Goal: Task Accomplishment & Management: Use online tool/utility

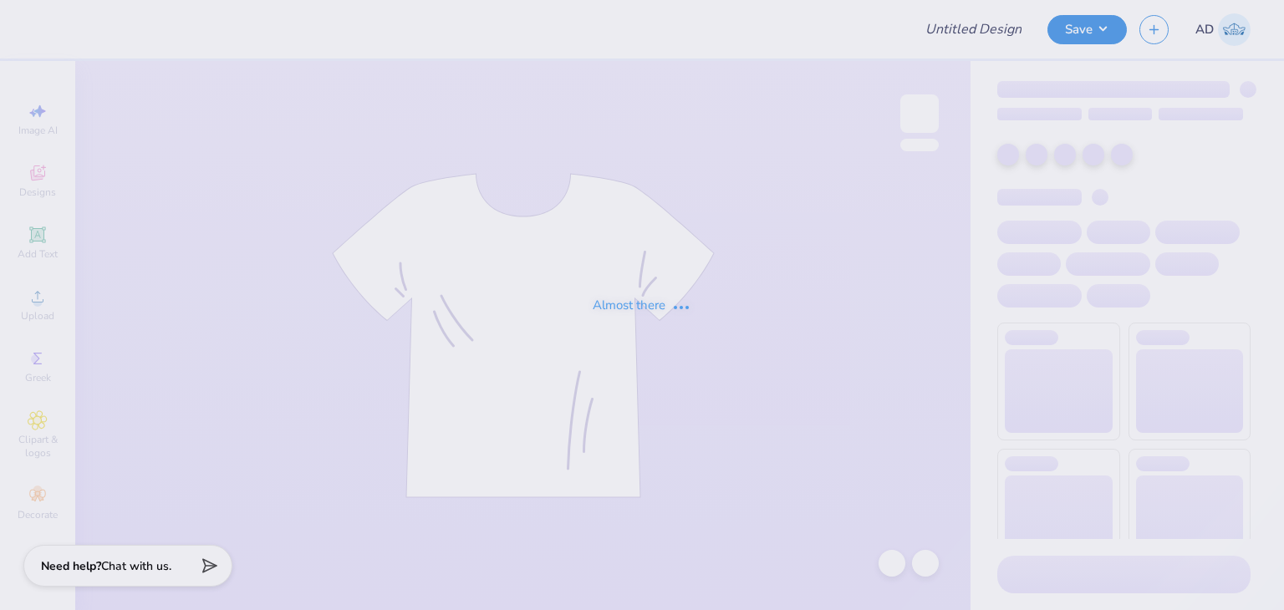
type input "Shirts for Alpha Xi"
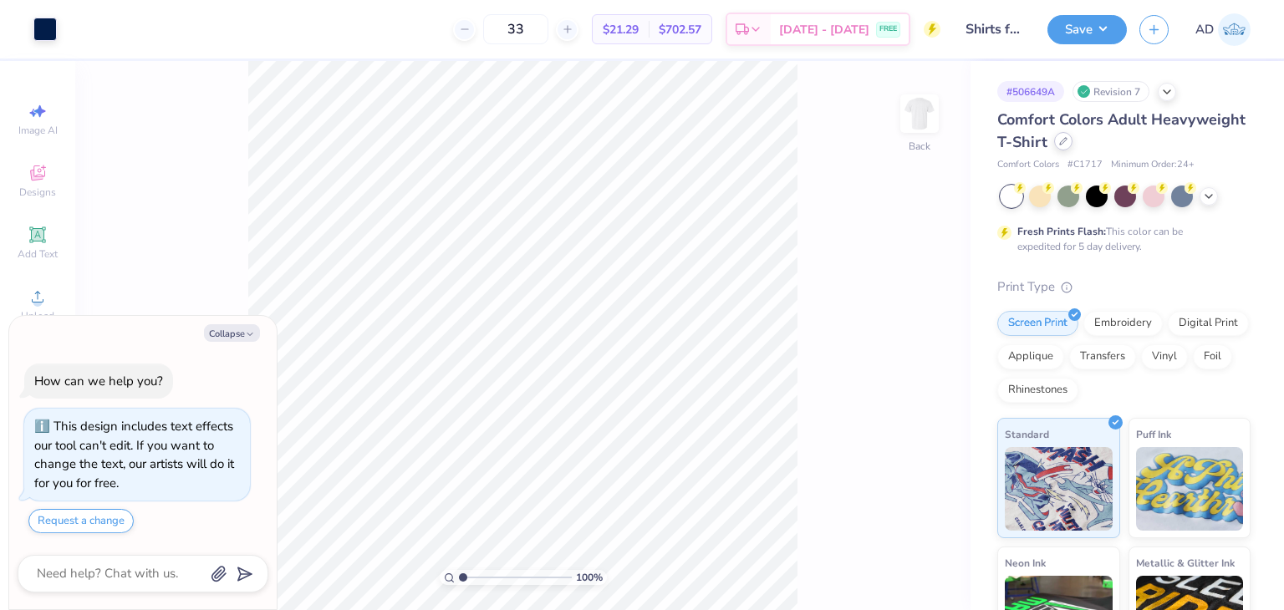
click at [1068, 140] on icon at bounding box center [1063, 141] width 8 height 8
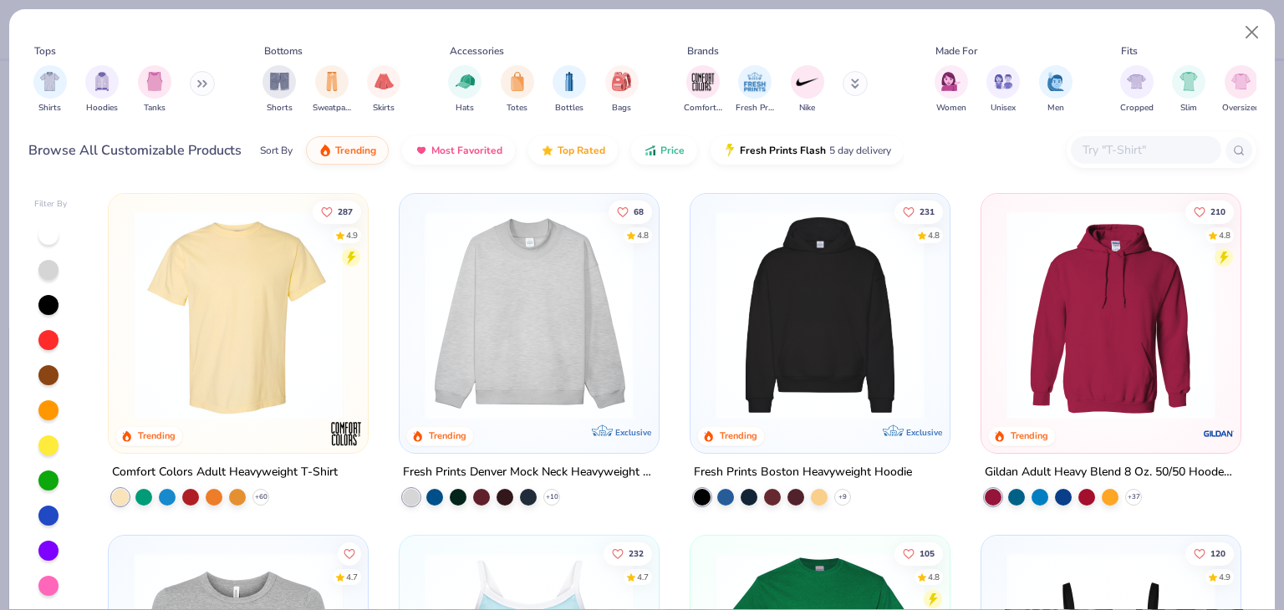
click at [1125, 149] on input "text" at bounding box center [1145, 149] width 129 height 19
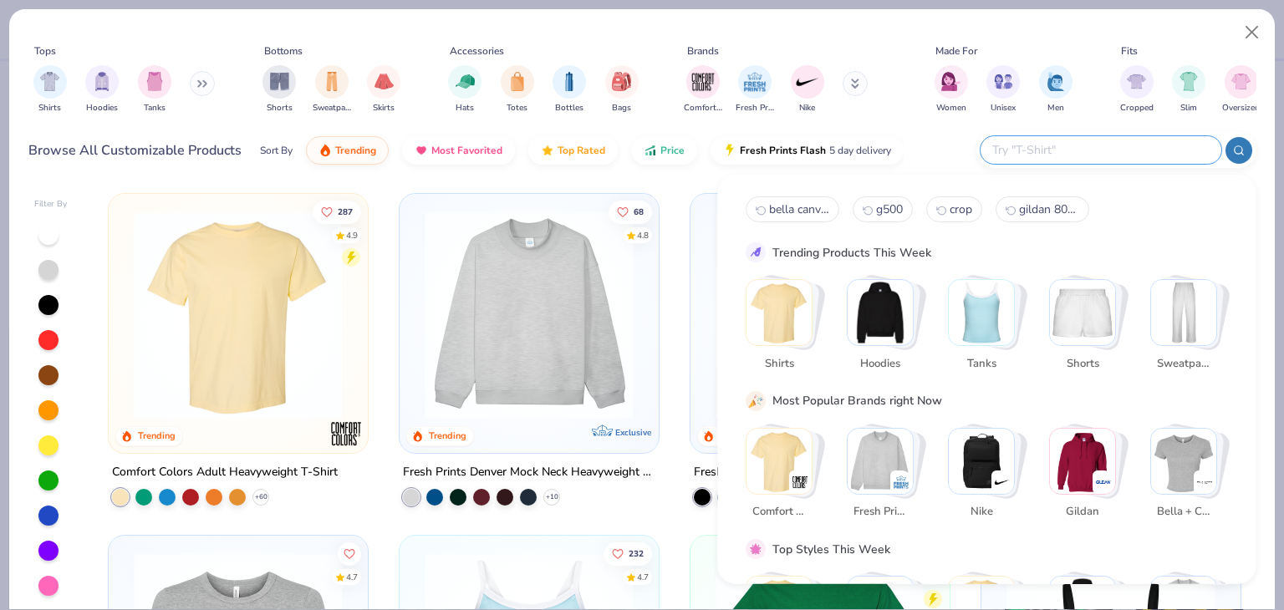
type textarea "x"
type input "next level"
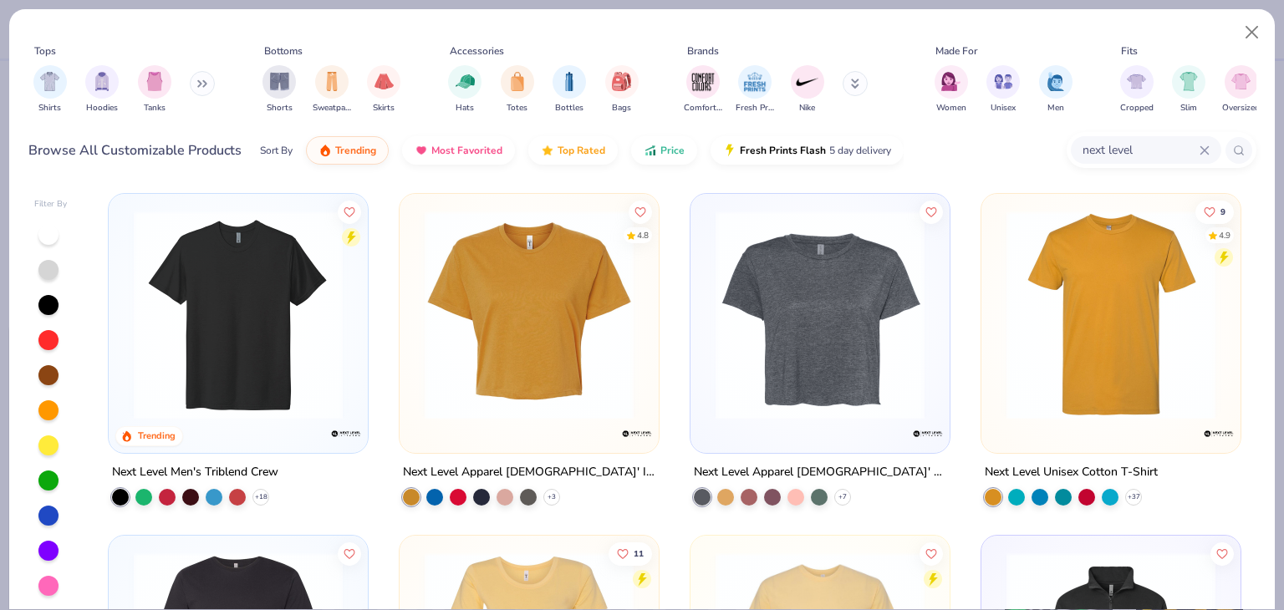
click at [512, 347] on img at bounding box center [529, 315] width 226 height 209
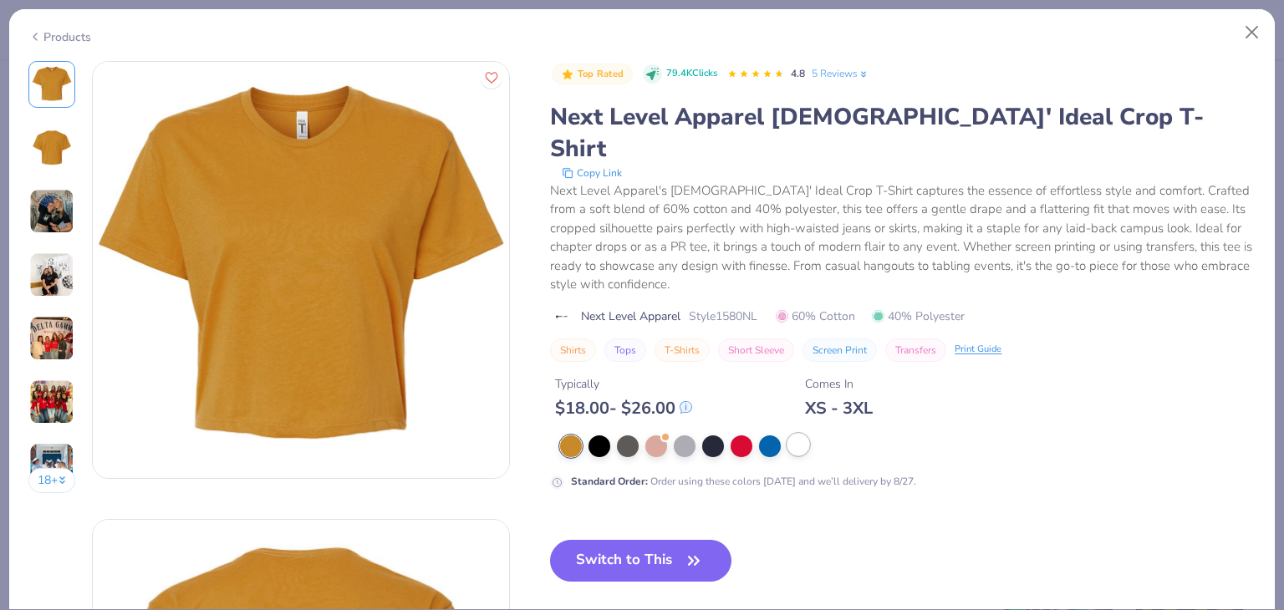
click at [799, 434] on div at bounding box center [799, 445] width 22 height 22
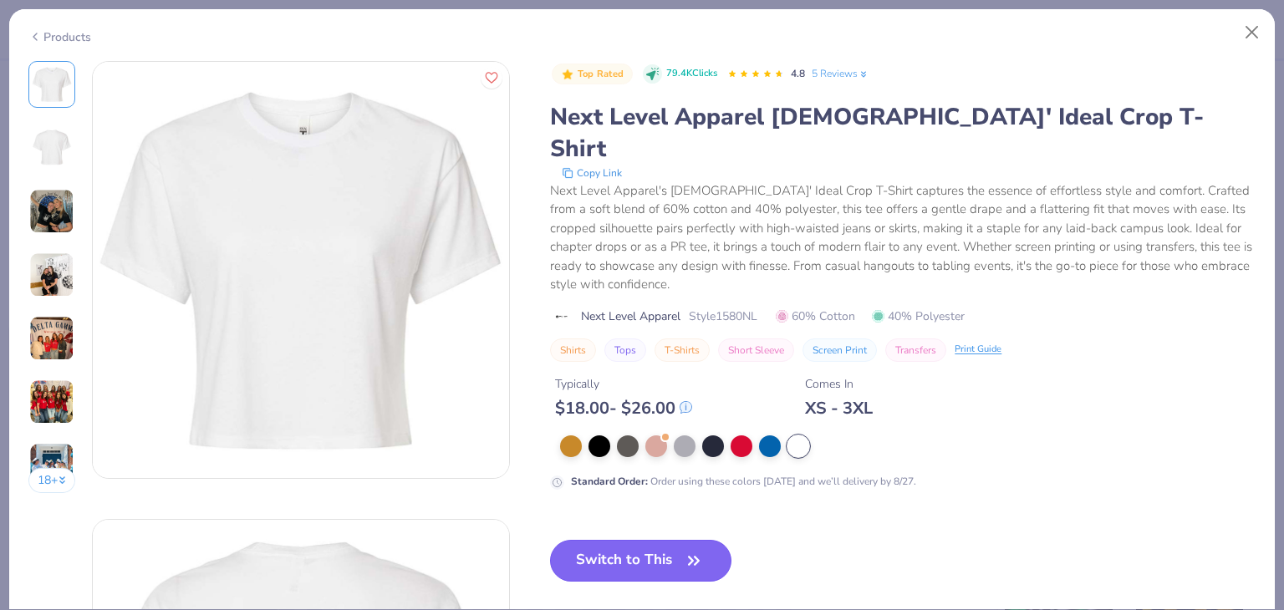
click at [621, 540] on button "Switch to This" at bounding box center [640, 561] width 181 height 42
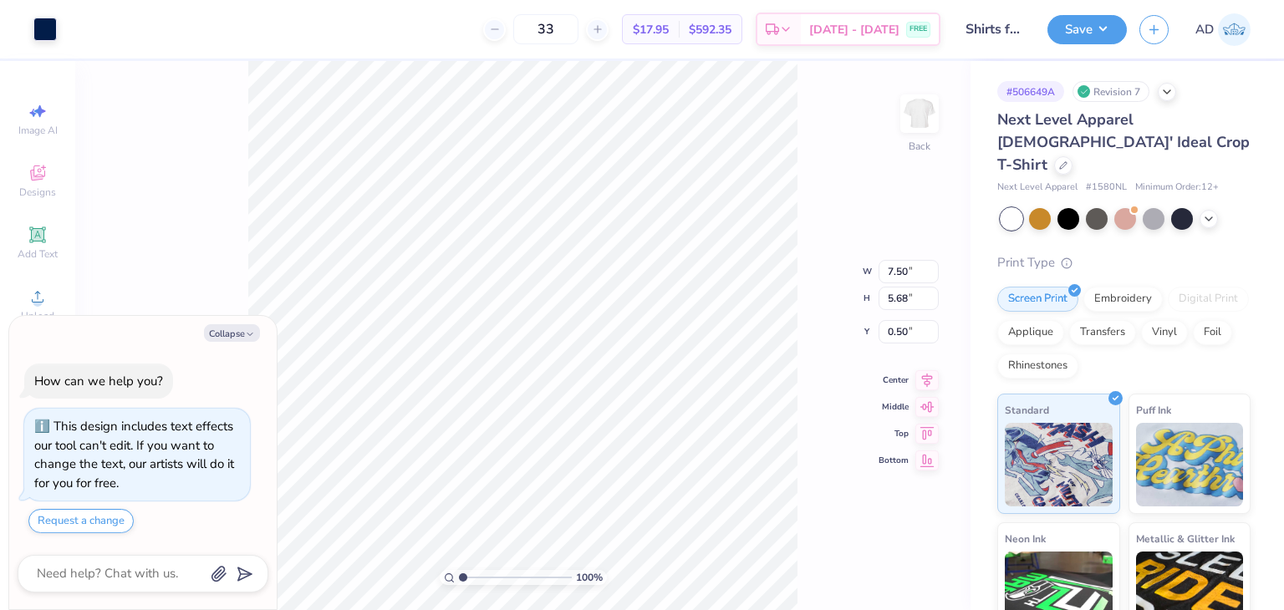
type textarea "x"
type input "3.00"
type textarea "x"
type input "7.83"
type input "5.93"
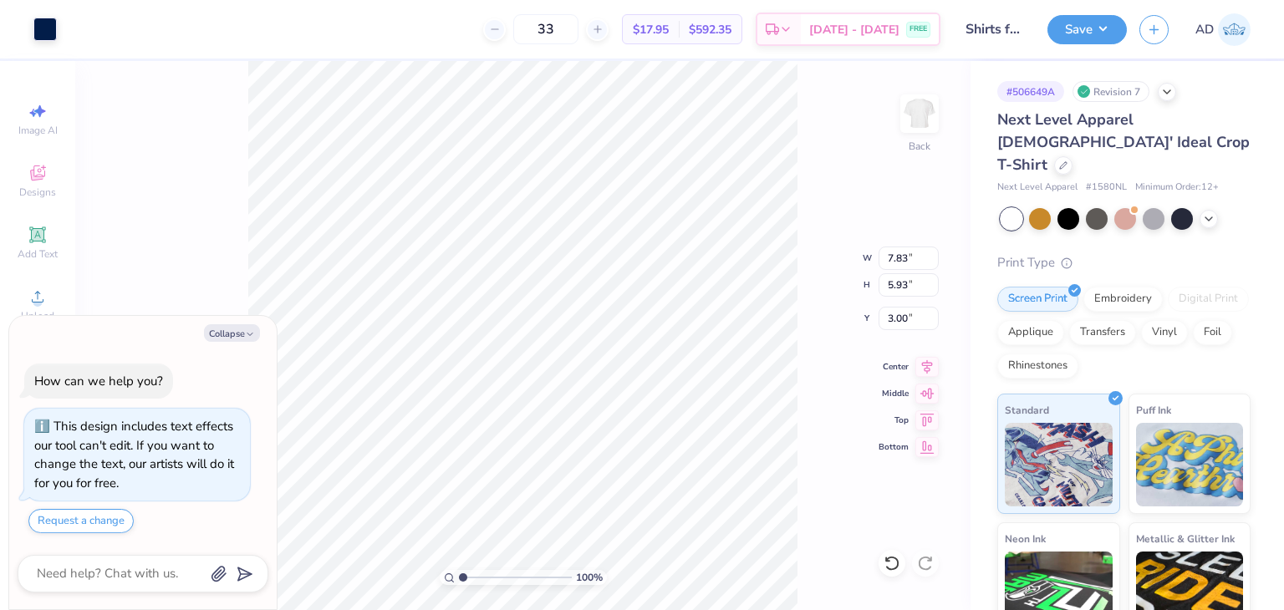
type textarea "x"
type input "7.93"
type input "6.01"
click at [799, 61] on div "100 % Back W 7.93 7.93 " H 6.01 6.01 " Y 3.00 3.00 " Center Middle Top Bottom" at bounding box center [522, 335] width 895 height 549
click at [1073, 38] on button "Save" at bounding box center [1087, 27] width 79 height 29
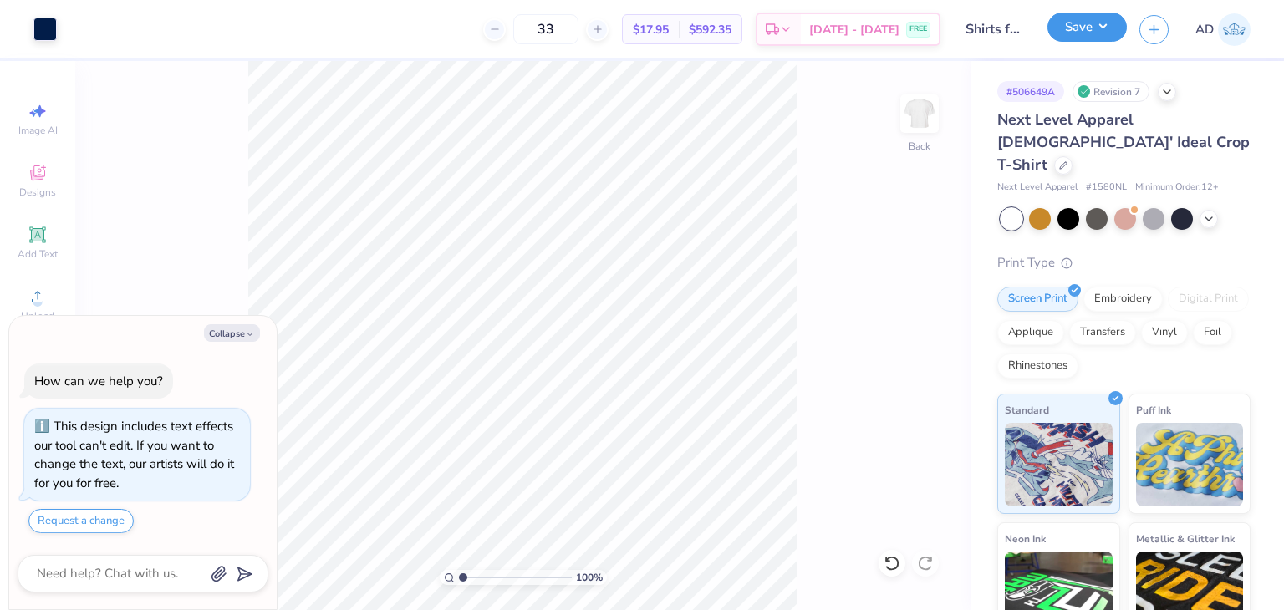
type textarea "x"
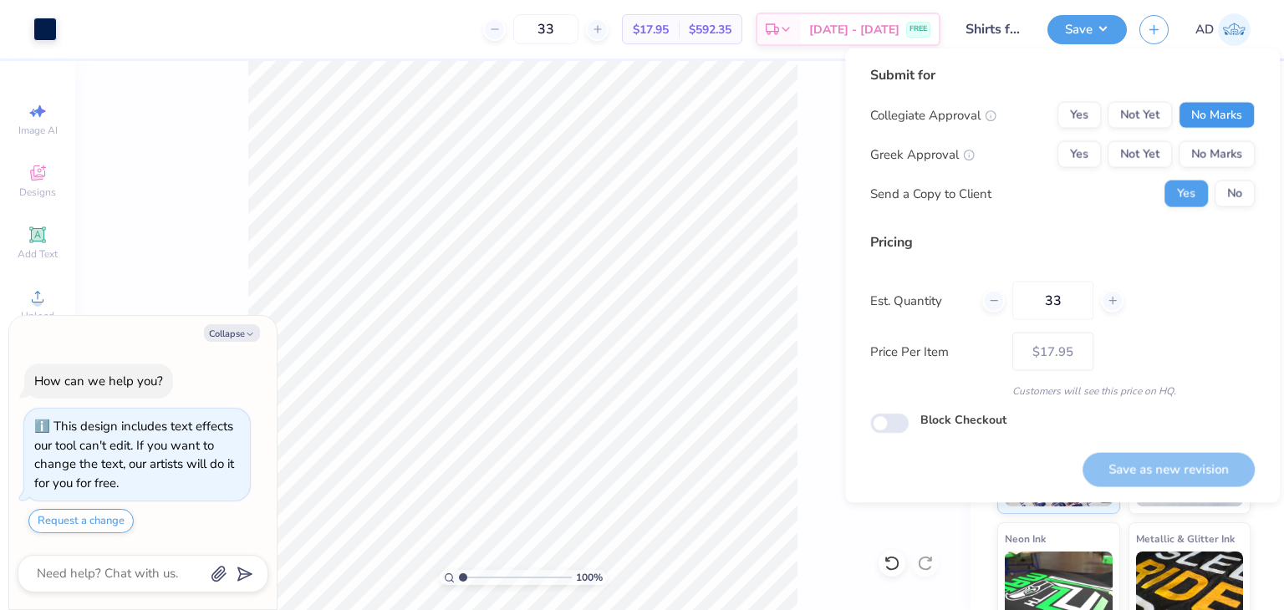
click at [1234, 109] on button "No Marks" at bounding box center [1217, 115] width 76 height 27
click at [1077, 151] on button "Yes" at bounding box center [1079, 154] width 43 height 27
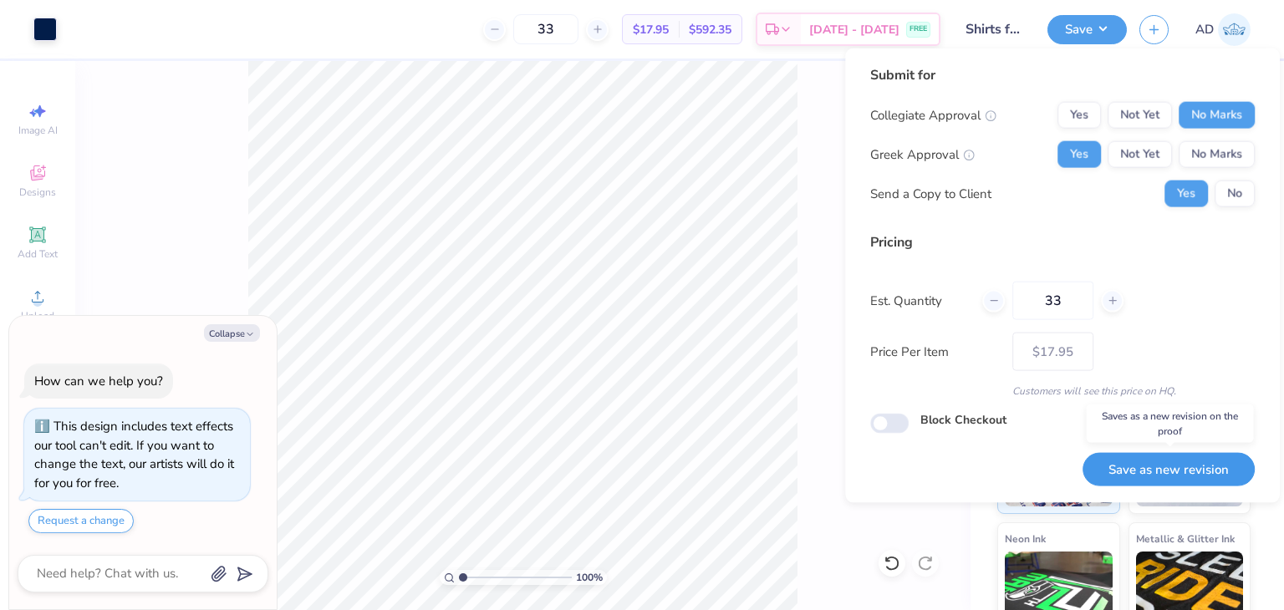
click at [1148, 469] on button "Save as new revision" at bounding box center [1169, 469] width 172 height 34
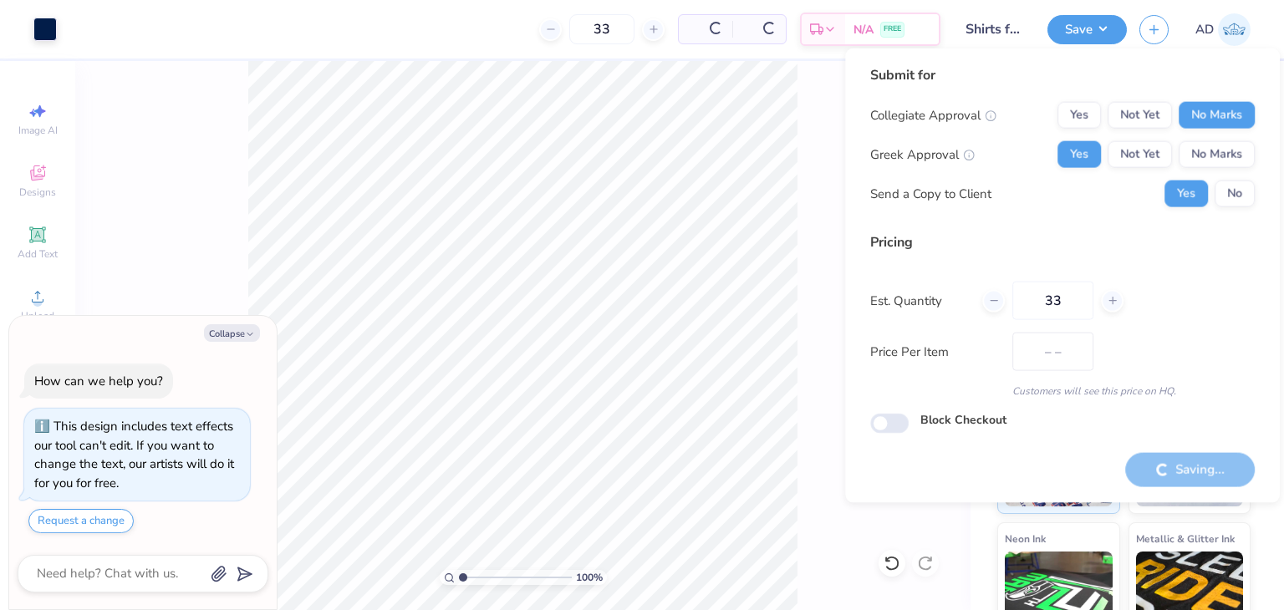
type input "$17.95"
type textarea "x"
